Goal: Task Accomplishment & Management: Manage account settings

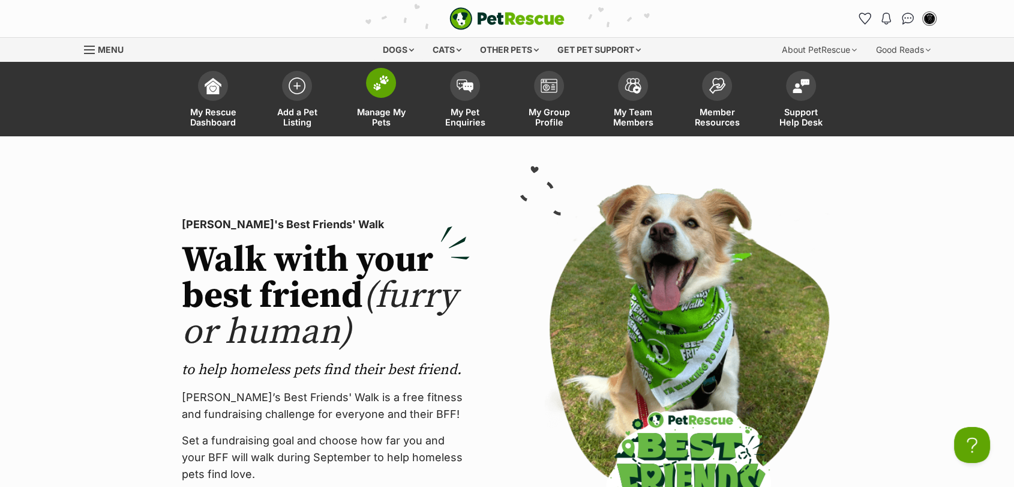
click at [389, 104] on link "Manage My Pets" at bounding box center [381, 100] width 84 height 71
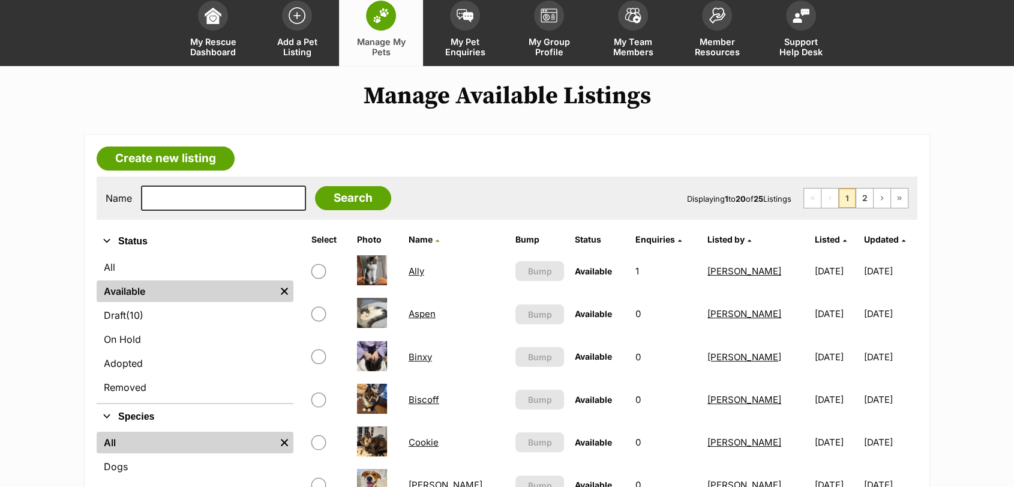
scroll to position [72, 0]
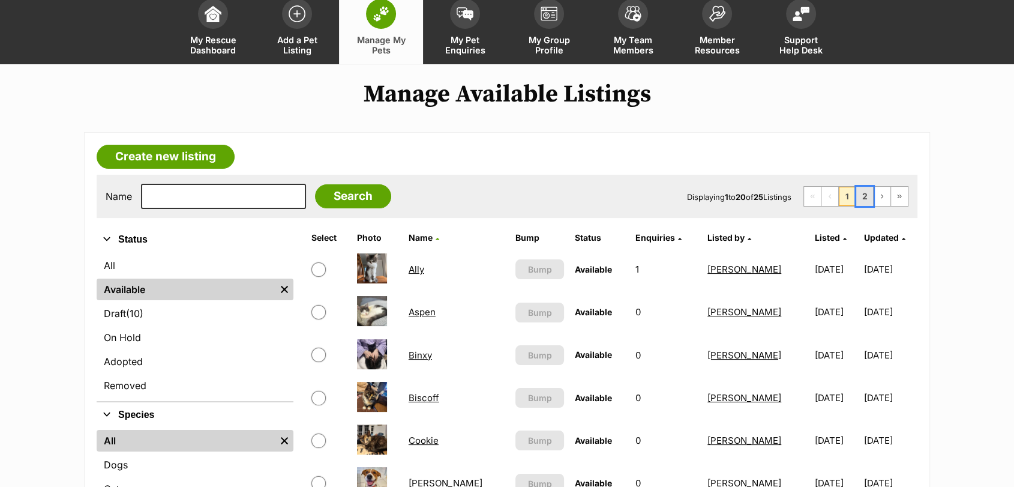
click at [860, 190] on link "2" at bounding box center [864, 196] width 17 height 19
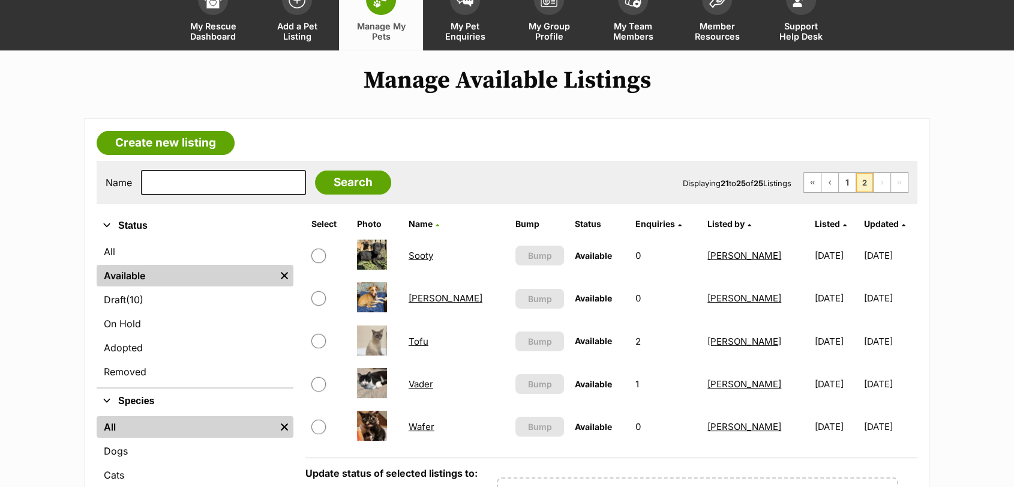
scroll to position [107, 0]
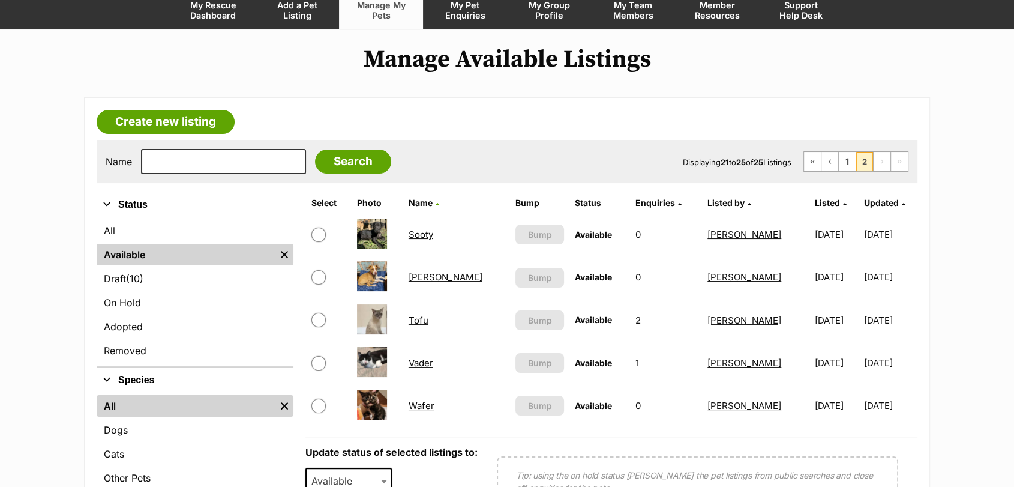
click at [425, 405] on link "Wafer" at bounding box center [422, 405] width 26 height 11
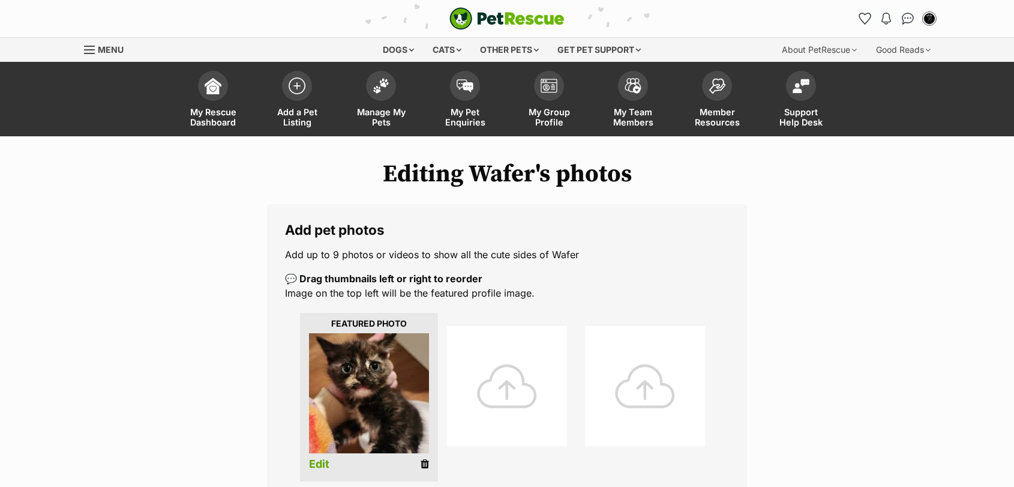
click at [485, 372] on div at bounding box center [507, 386] width 120 height 120
drag, startPoint x: 0, startPoint y: 0, endPoint x: 485, endPoint y: 372, distance: 611.1
click at [485, 372] on div at bounding box center [507, 386] width 120 height 120
click at [499, 394] on div at bounding box center [507, 386] width 120 height 120
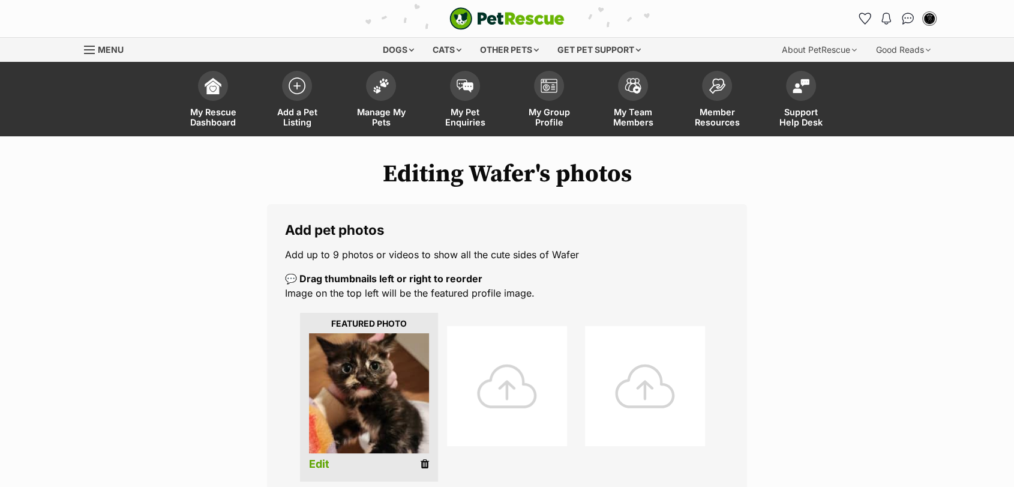
click at [533, 394] on div at bounding box center [507, 386] width 120 height 120
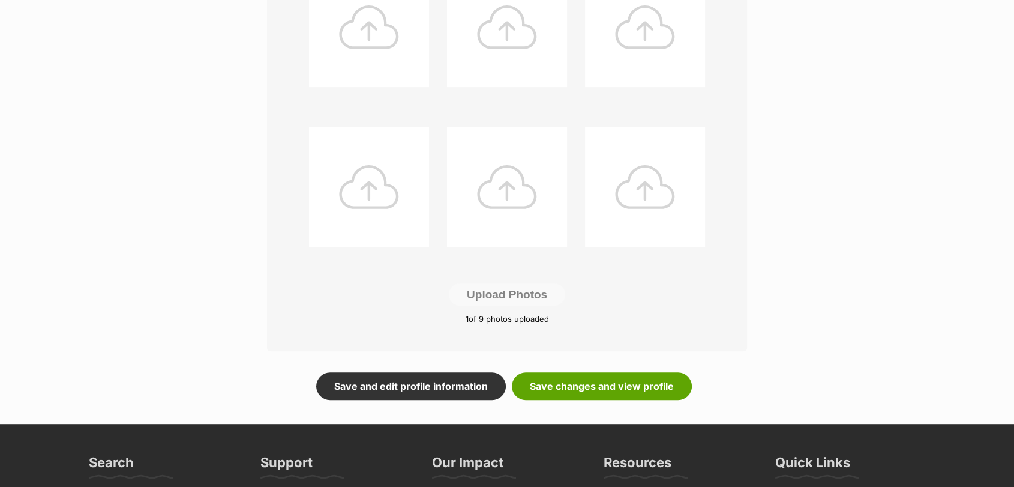
scroll to position [535, 0]
